Goal: Information Seeking & Learning: Check status

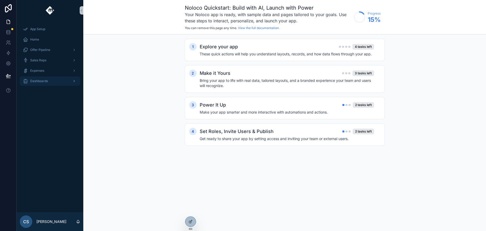
click at [69, 79] on div "Dashboards" at bounding box center [50, 81] width 54 height 8
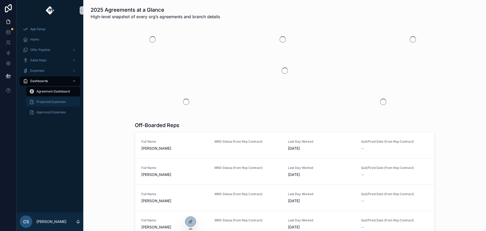
click at [54, 106] on div "Projected Expenses" at bounding box center [53, 102] width 48 height 8
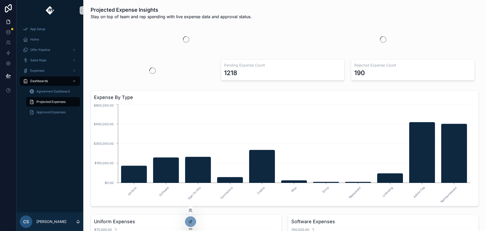
click at [188, 213] on div at bounding box center [190, 211] width 8 height 8
click at [189, 210] on icon at bounding box center [189, 209] width 1 height 1
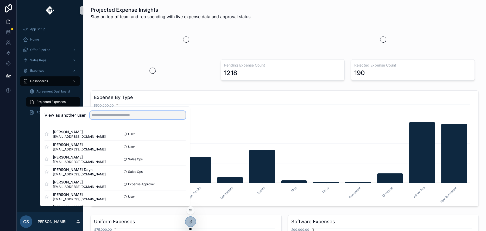
click at [103, 115] on input "text" at bounding box center [138, 115] width 96 height 8
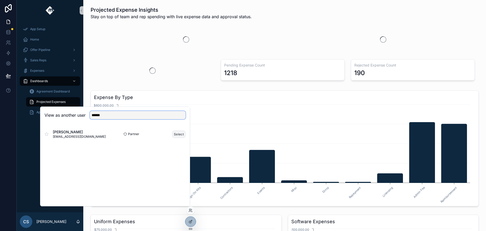
type input "******"
click at [178, 133] on button "Select" at bounding box center [179, 135] width 14 height 8
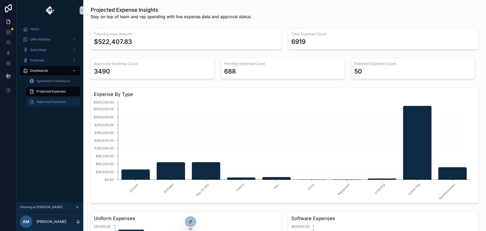
click at [50, 102] on span "Approved Expenses" at bounding box center [50, 102] width 29 height 4
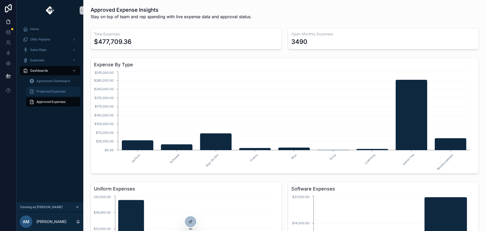
click at [53, 91] on span "Projected Expenses" at bounding box center [50, 91] width 29 height 4
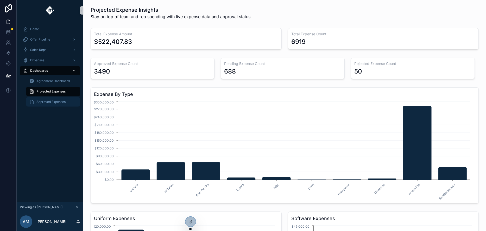
click at [55, 99] on div "Approved Expenses" at bounding box center [53, 102] width 48 height 8
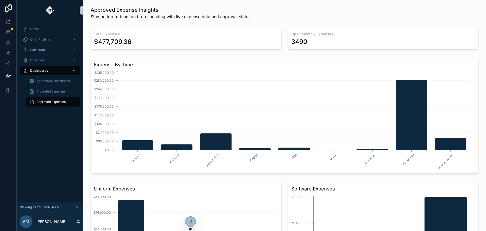
click at [153, 41] on div "$477,709.36" at bounding box center [186, 42] width 184 height 8
click at [331, 39] on div "3490" at bounding box center [383, 42] width 184 height 8
click at [59, 90] on span "Projected Expenses" at bounding box center [50, 91] width 29 height 4
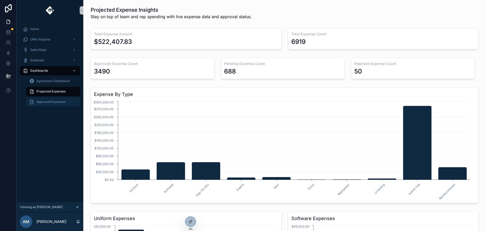
click at [58, 98] on div "Approved Expenses" at bounding box center [53, 102] width 48 height 8
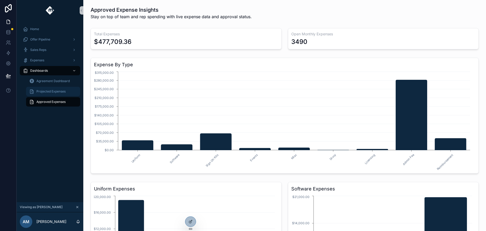
click at [61, 89] on span "Projected Expenses" at bounding box center [50, 91] width 29 height 4
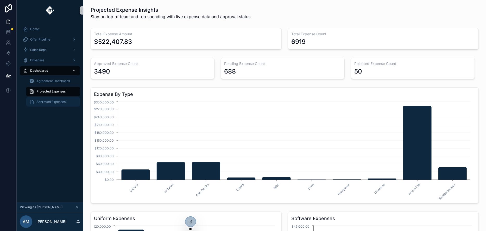
click at [66, 99] on div "Approved Expenses" at bounding box center [53, 102] width 48 height 8
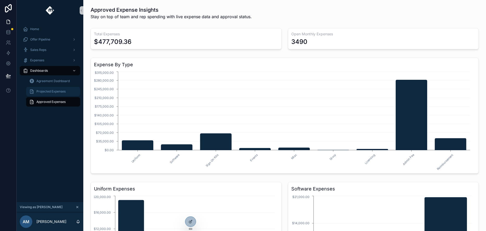
click at [50, 91] on span "Projected Expenses" at bounding box center [50, 91] width 29 height 4
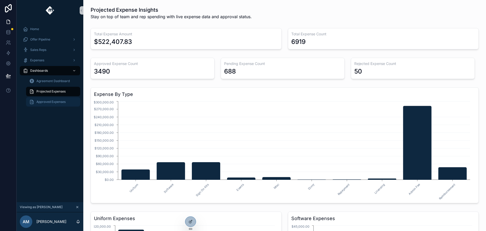
click at [56, 102] on span "Approved Expenses" at bounding box center [50, 102] width 29 height 4
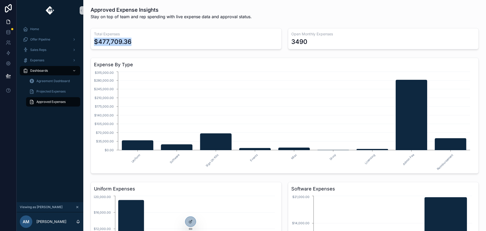
drag, startPoint x: 126, startPoint y: 44, endPoint x: 86, endPoint y: 43, distance: 40.3
click at [86, 43] on div "Approved Expense Insights Stay on top of team and rep spending with live expens…" at bounding box center [284, 166] width 402 height 333
click at [75, 61] on icon "scrollable content" at bounding box center [74, 61] width 4 height 4
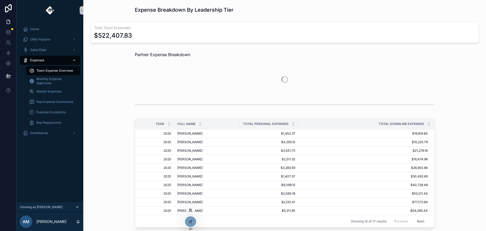
click at [190, 210] on icon at bounding box center [189, 209] width 1 height 1
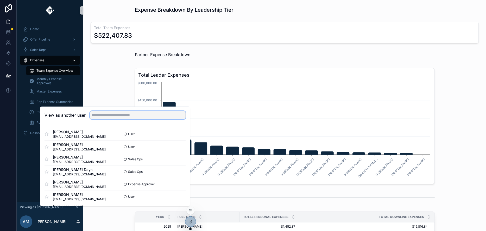
click at [123, 115] on input "text" at bounding box center [138, 115] width 96 height 8
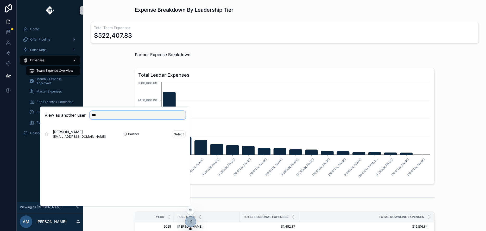
type input "***"
click at [89, 136] on span "bcallahan@moxiepestcontrol.com" at bounding box center [79, 137] width 53 height 4
click at [176, 136] on button "Select" at bounding box center [179, 135] width 14 height 8
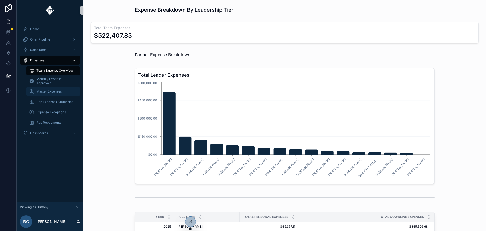
click at [63, 91] on div "Master Expenses" at bounding box center [53, 91] width 48 height 8
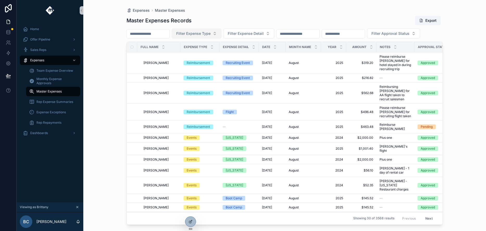
click at [207, 30] on button "Filter Expense Type" at bounding box center [196, 34] width 49 height 10
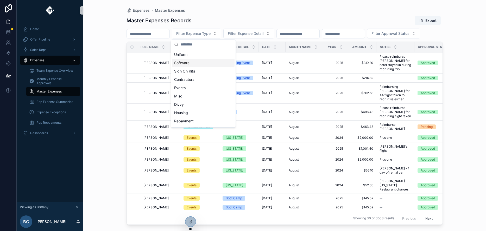
click at [204, 63] on div "Software" at bounding box center [203, 63] width 62 height 8
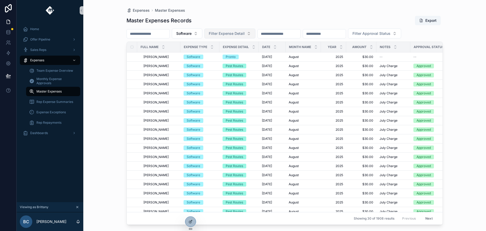
click at [233, 33] on span "Filter Expense Detail" at bounding box center [227, 33] width 36 height 5
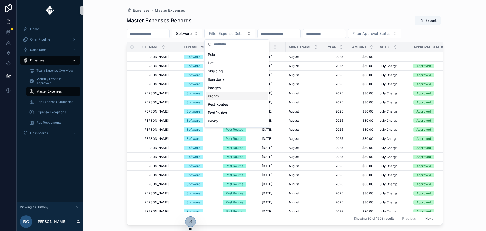
click at [229, 98] on div "Pronto" at bounding box center [236, 96] width 62 height 8
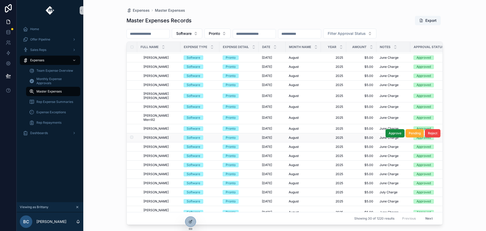
scroll to position [117, 0]
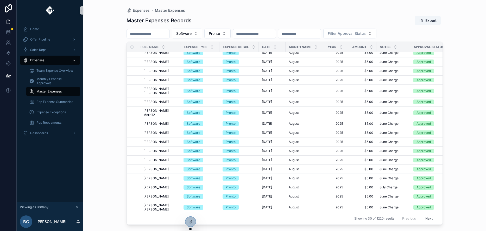
click at [385, 46] on span "Notes" at bounding box center [384, 47] width 11 height 4
click at [393, 47] on icon "scrollable content" at bounding box center [394, 48] width 3 height 3
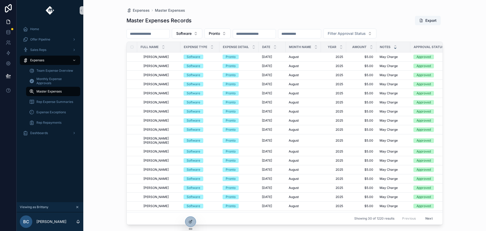
click at [424, 217] on button "Next" at bounding box center [428, 219] width 15 height 8
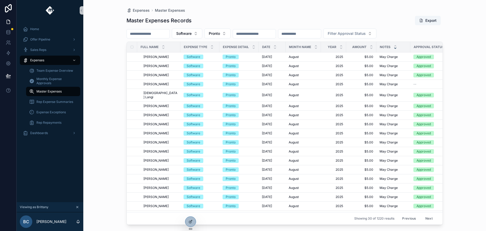
click at [424, 216] on button "Next" at bounding box center [428, 219] width 15 height 8
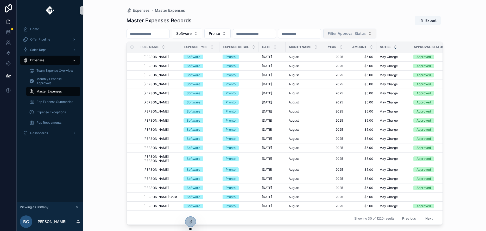
click at [368, 36] on button "Filter Approval Status" at bounding box center [349, 34] width 53 height 10
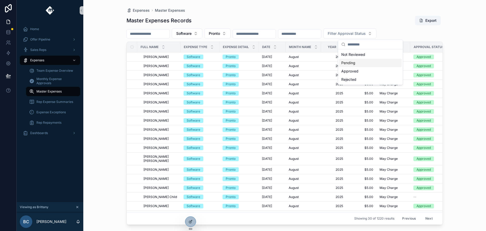
click at [360, 66] on div "Pending" at bounding box center [370, 63] width 62 height 8
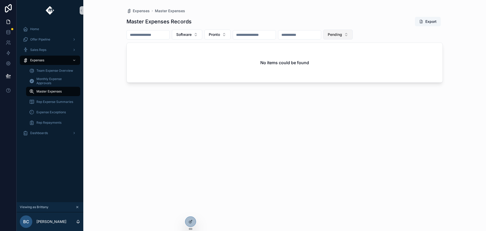
click at [352, 38] on button "Pending" at bounding box center [337, 35] width 29 height 10
click at [357, 86] on div "Rejected" at bounding box center [358, 89] width 62 height 8
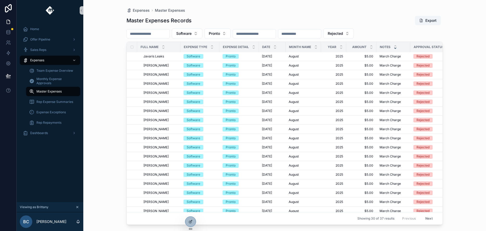
scroll to position [117, 86]
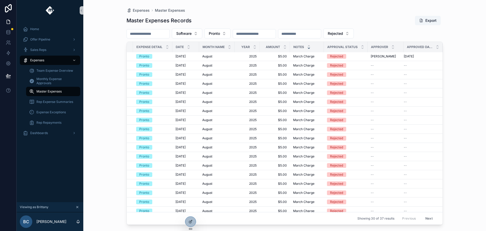
click at [425, 215] on button "Next" at bounding box center [428, 219] width 15 height 8
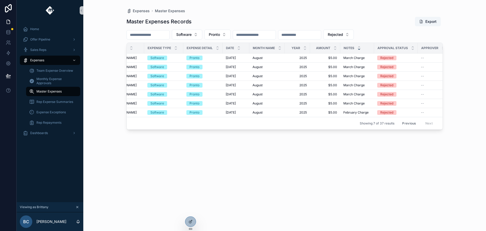
scroll to position [0, 82]
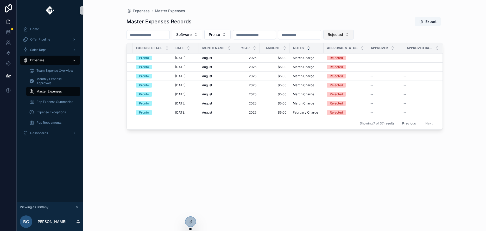
click at [353, 37] on button "Rejected" at bounding box center [338, 35] width 30 height 10
click at [359, 74] on div "Pending" at bounding box center [359, 72] width 62 height 8
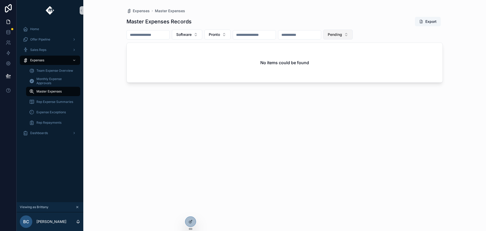
click at [342, 35] on span "Pending" at bounding box center [334, 34] width 14 height 5
click at [348, 88] on div "Rejected" at bounding box center [358, 89] width 62 height 8
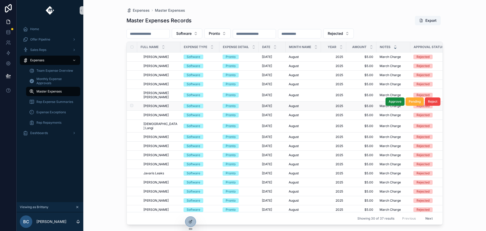
click at [164, 102] on td "Adam Eddington Adam Eddington" at bounding box center [158, 106] width 43 height 9
click at [324, 104] on span "2025" at bounding box center [333, 106] width 19 height 4
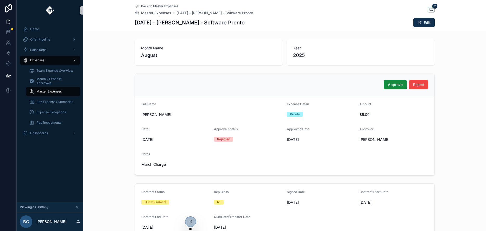
scroll to position [130, 0]
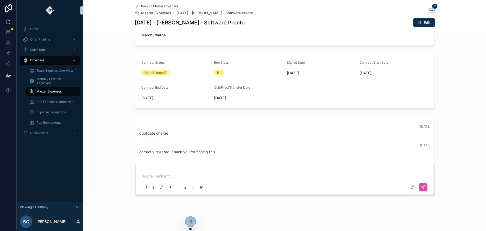
drag, startPoint x: 215, startPoint y: 152, endPoint x: 121, endPoint y: 150, distance: 94.5
click at [121, 150] on div "8 days ago duplicate charge 3 days ago correctly rejected. Thank you for findin…" at bounding box center [284, 156] width 402 height 83
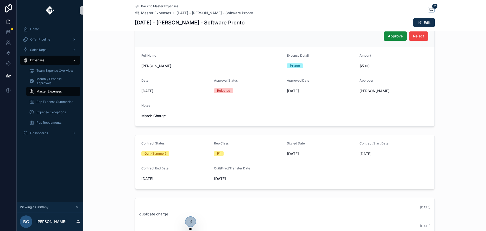
scroll to position [49, 0]
click at [6, 9] on icon at bounding box center [8, 8] width 7 height 8
